Goal: Task Accomplishment & Management: Manage account settings

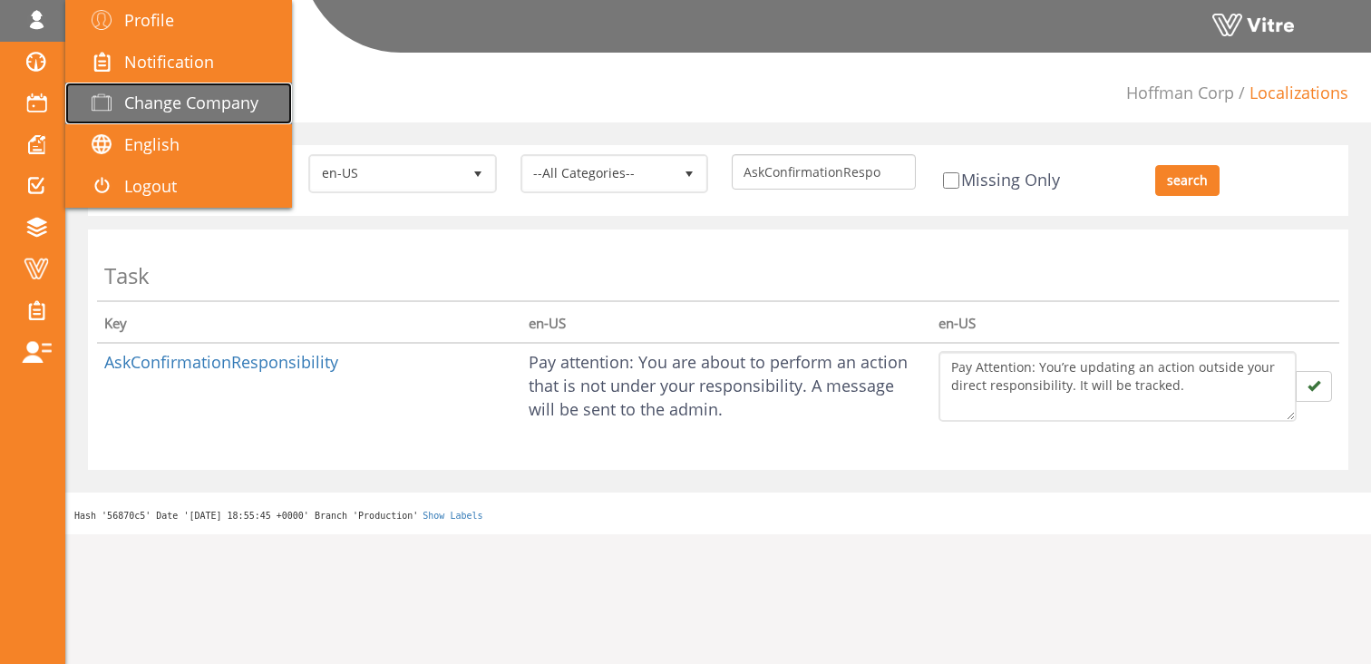
click at [182, 102] on span "Change Company" at bounding box center [191, 103] width 134 height 22
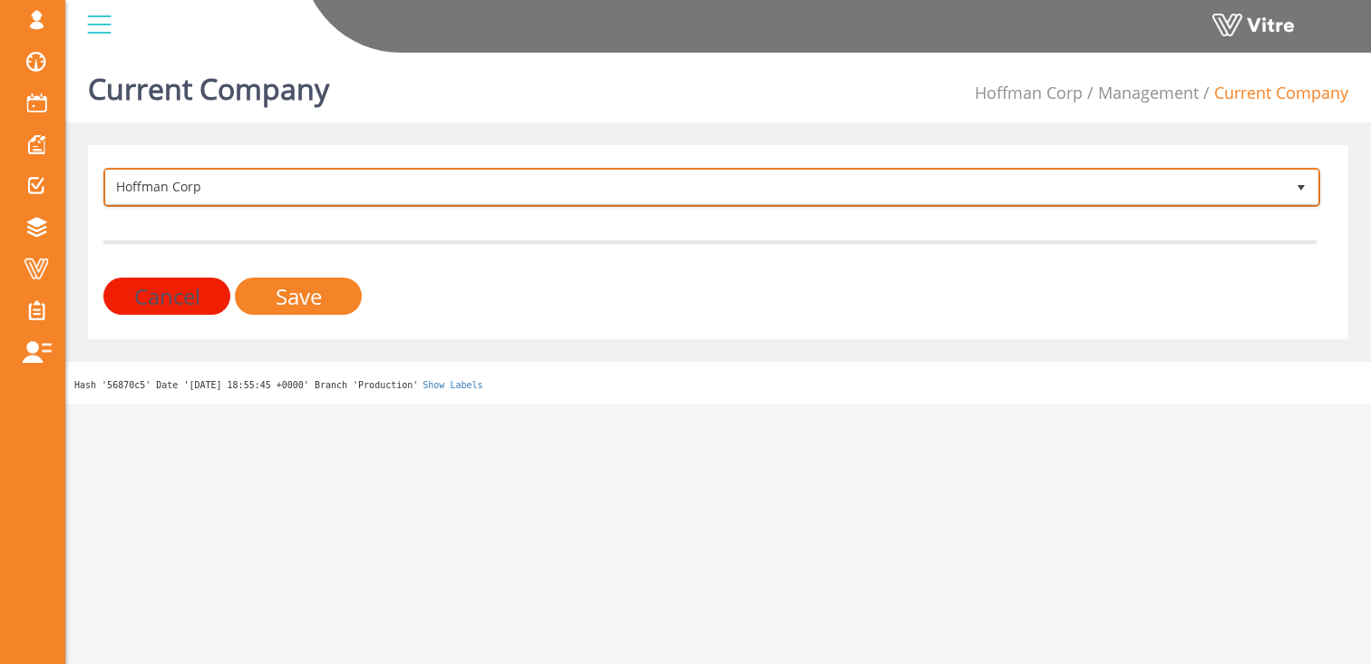
click at [199, 185] on span "Hoffman Corp" at bounding box center [695, 186] width 1179 height 33
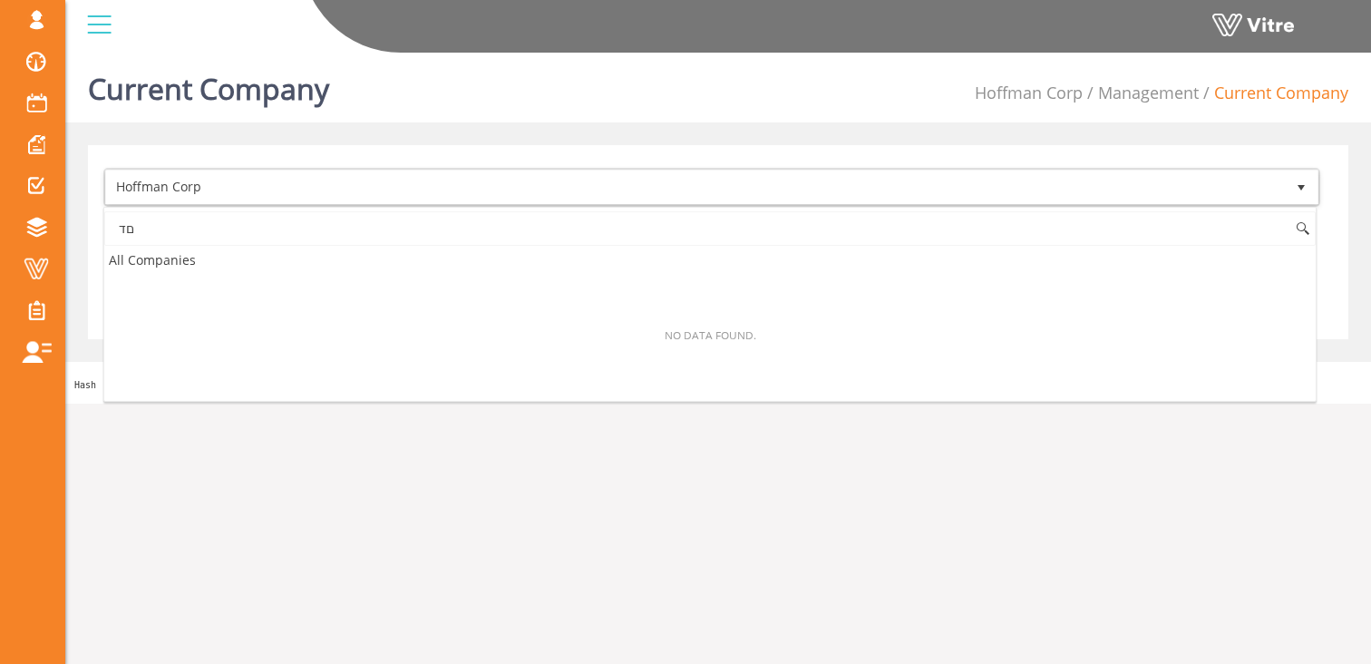
type input "ם"
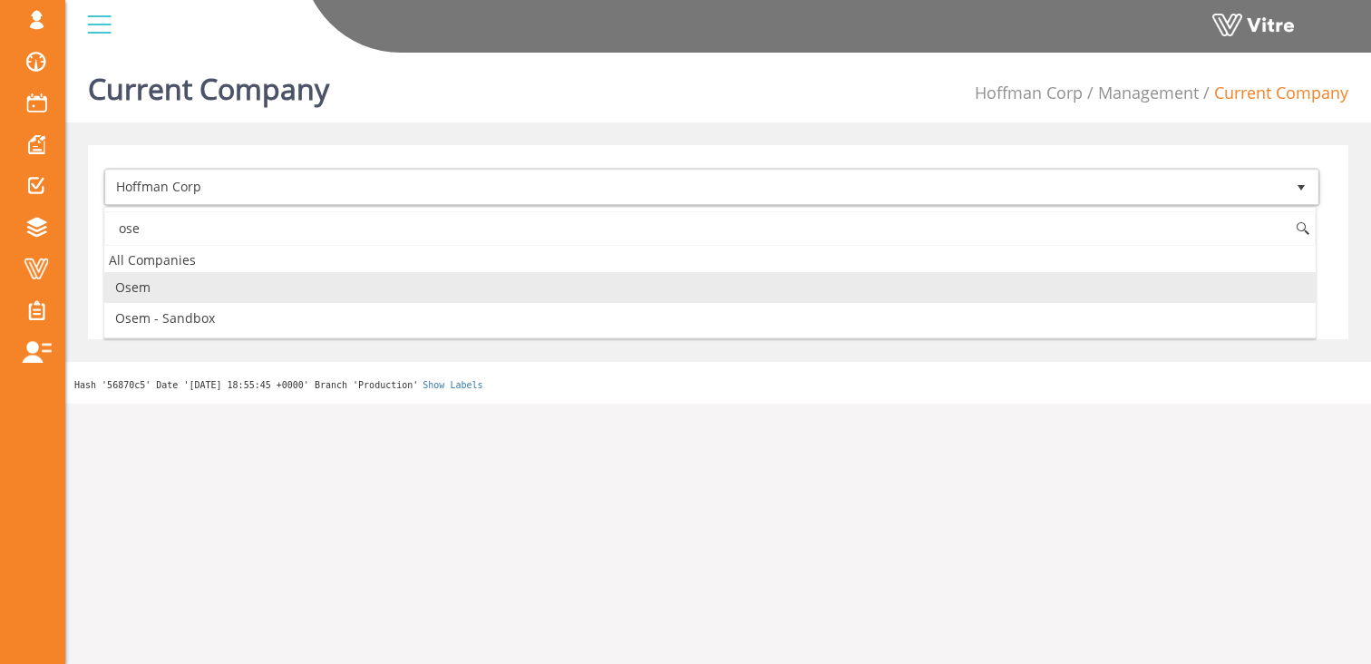
click at [267, 296] on li "Osem" at bounding box center [709, 287] width 1211 height 31
type input "ose"
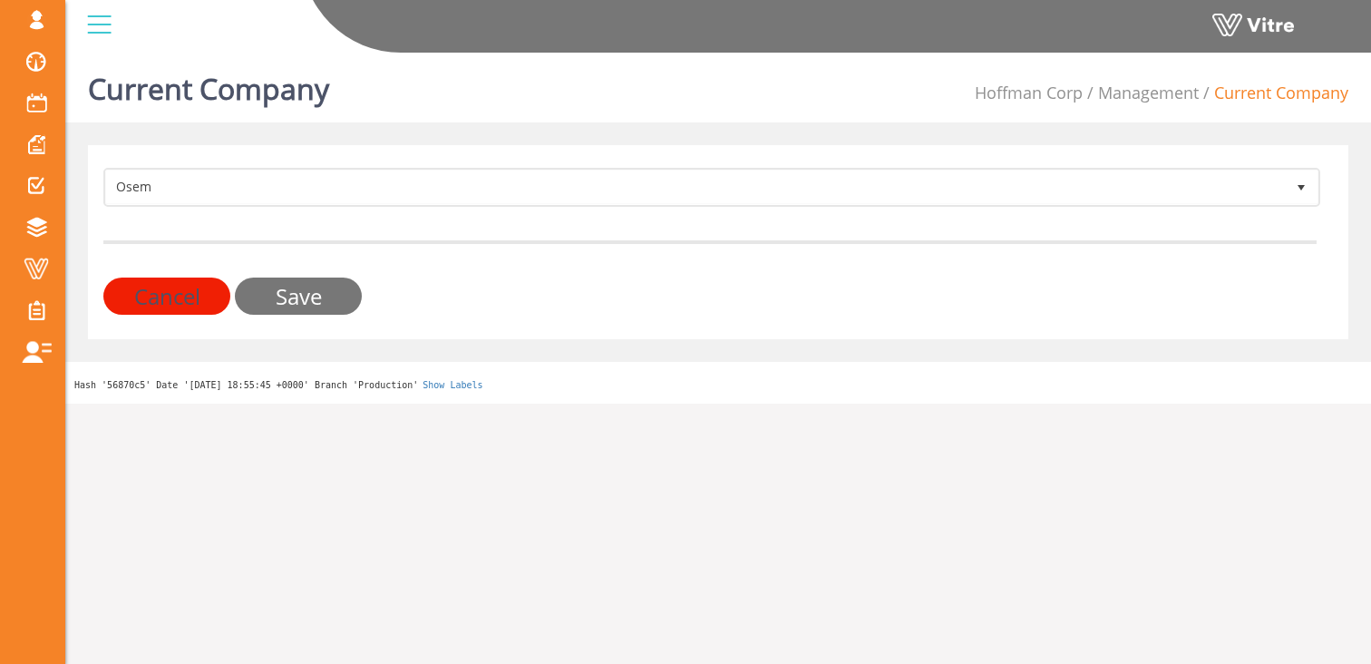
click at [292, 295] on input "Save" at bounding box center [298, 295] width 127 height 37
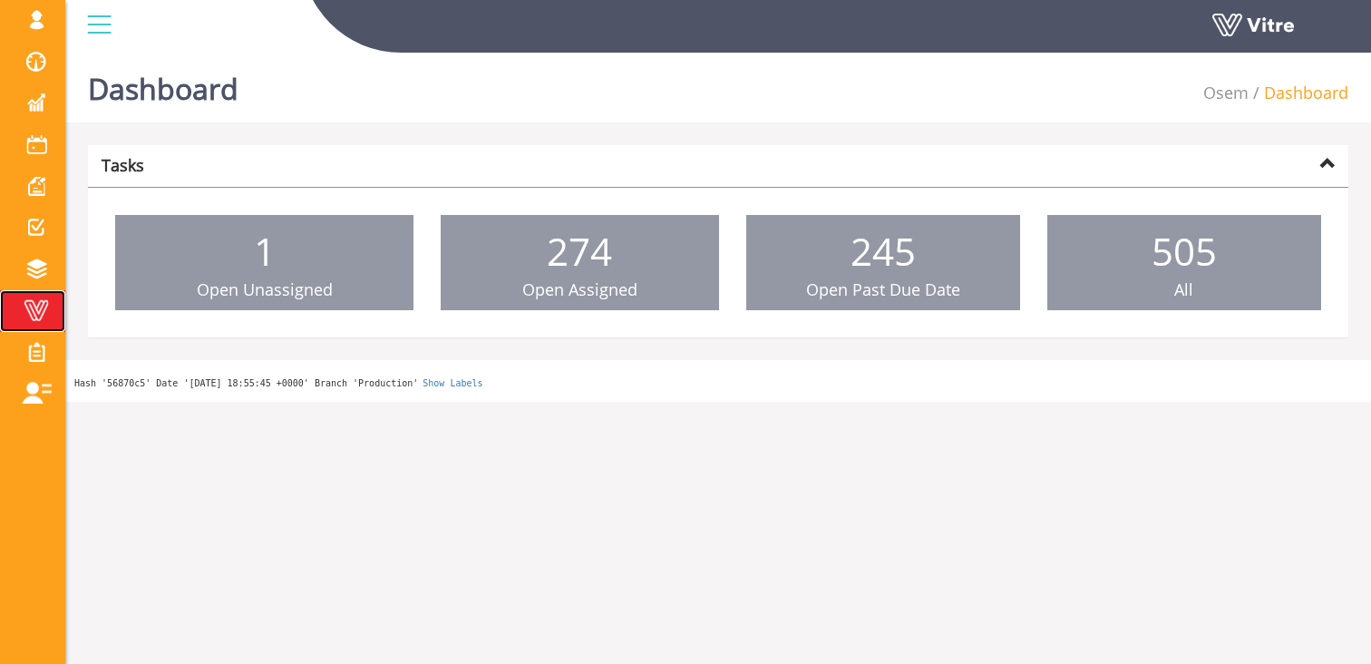
click at [40, 316] on span at bounding box center [36, 310] width 45 height 22
